Goal: Task Accomplishment & Management: Use online tool/utility

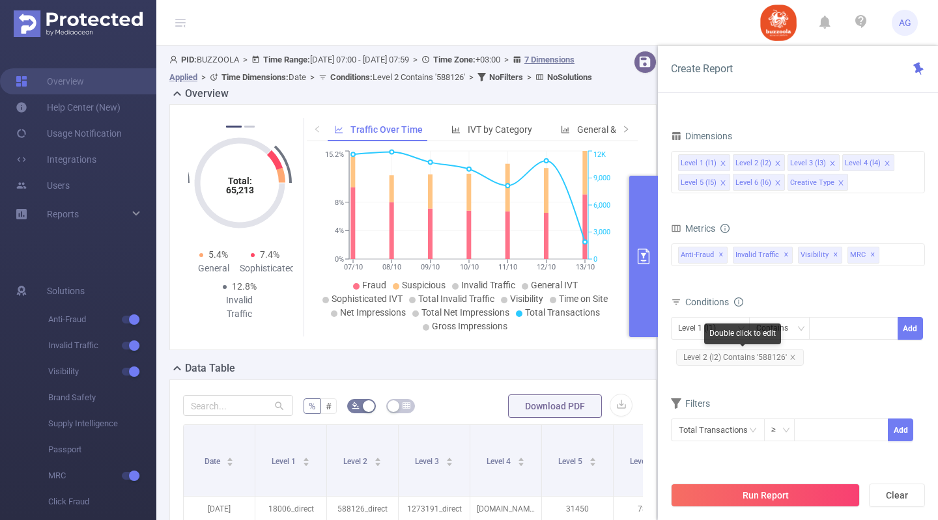
click at [774, 358] on span "Level 2 (l2) Contains '588126'" at bounding box center [740, 357] width 128 height 17
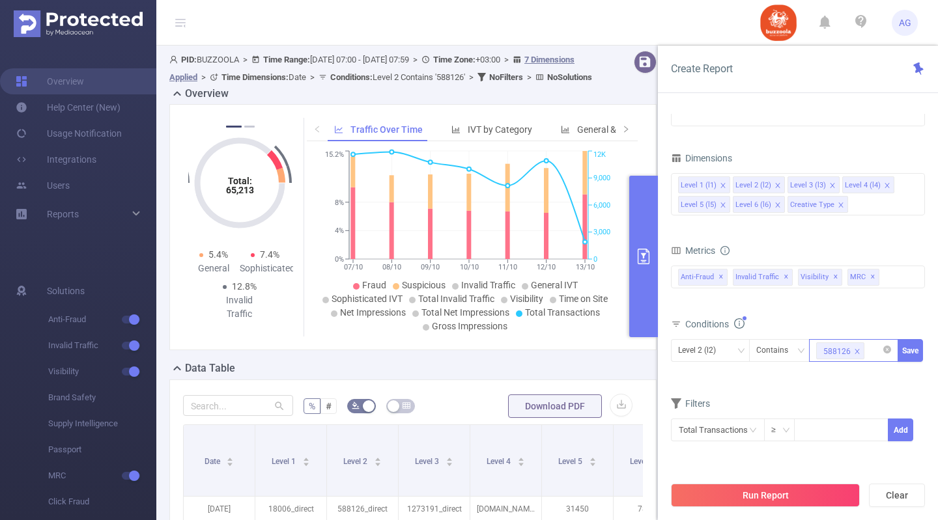
click at [858, 350] on icon "icon: close" at bounding box center [857, 351] width 5 height 5
click at [838, 351] on div at bounding box center [853, 350] width 75 height 21
paste input "587900"
type input "587900"
click at [842, 375] on li "587900" at bounding box center [853, 377] width 89 height 21
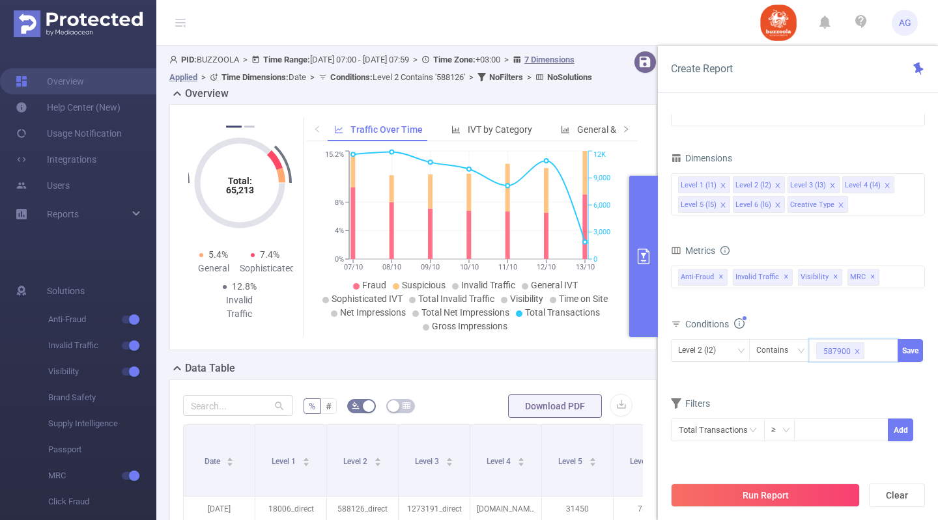
paste input "587913"
type input "587913"
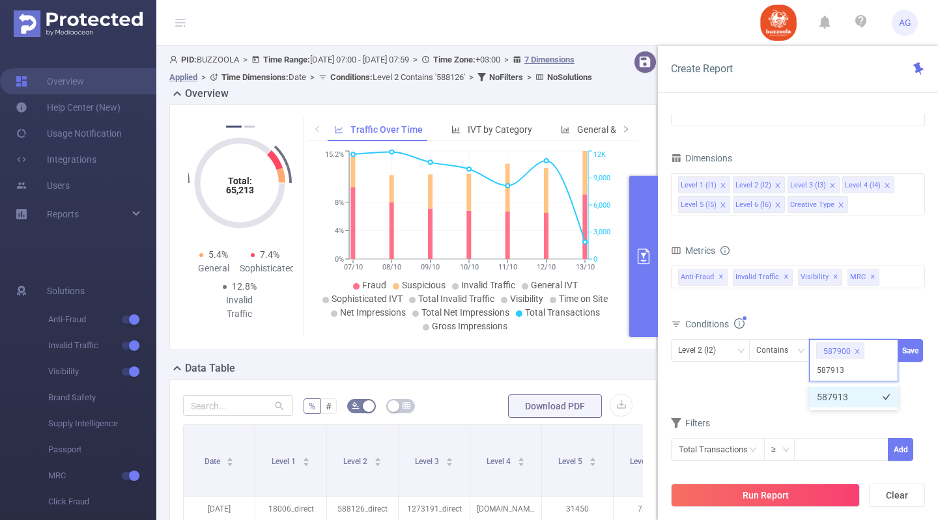
click at [855, 389] on li "587913" at bounding box center [853, 397] width 89 height 21
click at [913, 345] on button "Save" at bounding box center [909, 350] width 25 height 23
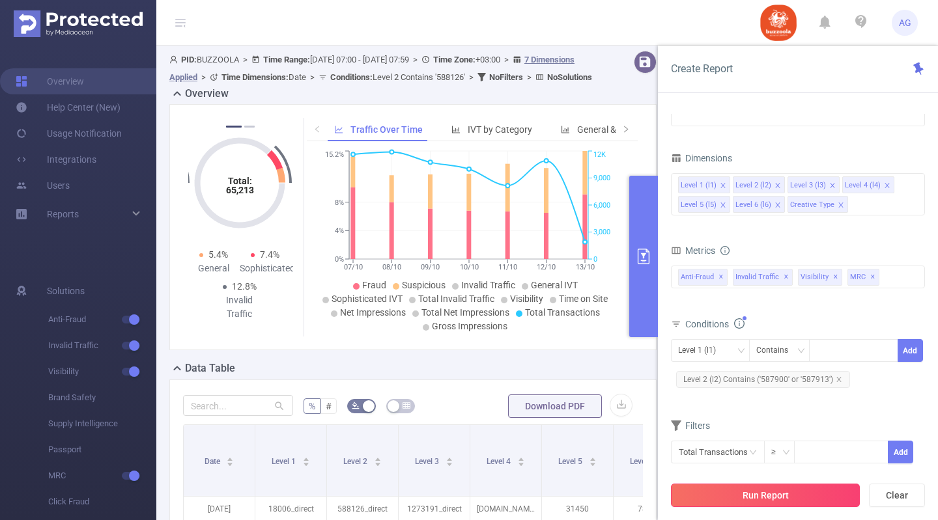
click at [807, 497] on button "Run Report" at bounding box center [765, 495] width 189 height 23
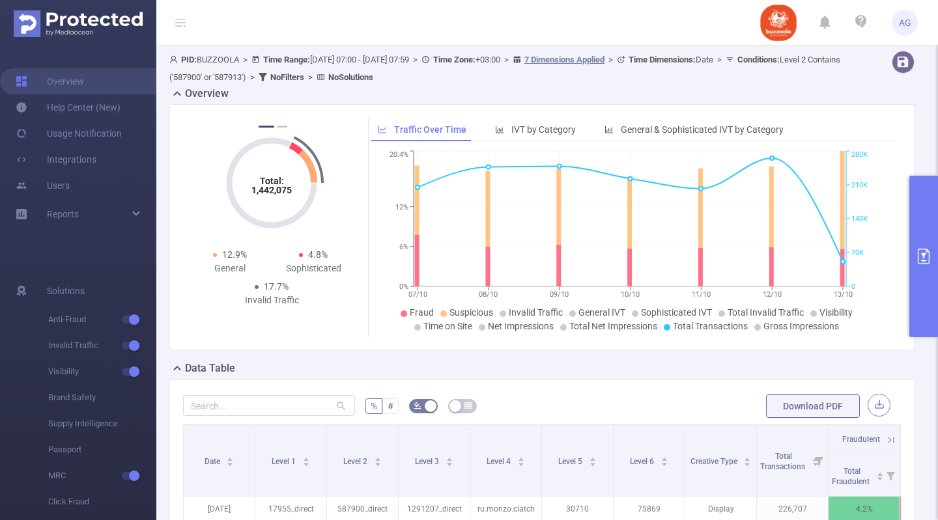
click at [874, 404] on button "button" at bounding box center [878, 405] width 23 height 23
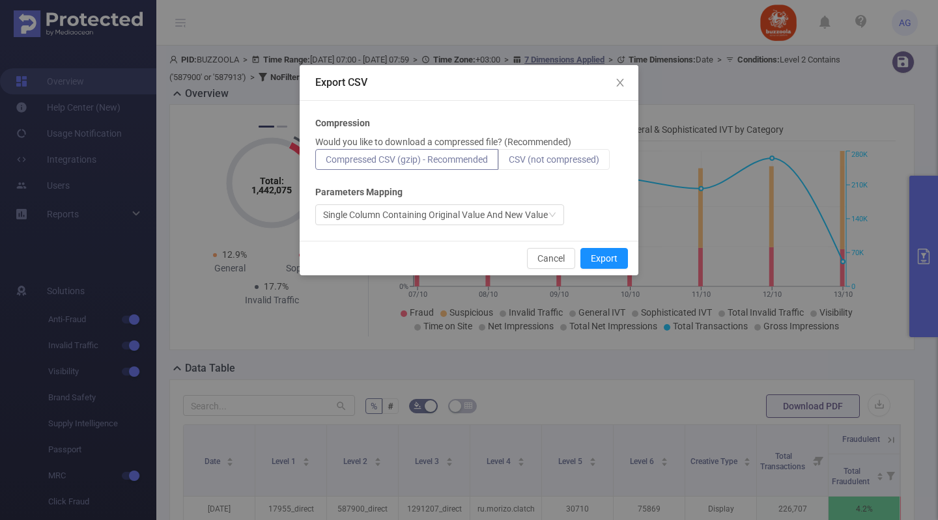
click at [561, 156] on span "CSV (not compressed)" at bounding box center [554, 159] width 91 height 10
click at [509, 163] on input "CSV (not compressed)" at bounding box center [509, 163] width 0 height 0
click at [623, 259] on button "Export" at bounding box center [604, 258] width 48 height 21
